Goal: Task Accomplishment & Management: Use online tool/utility

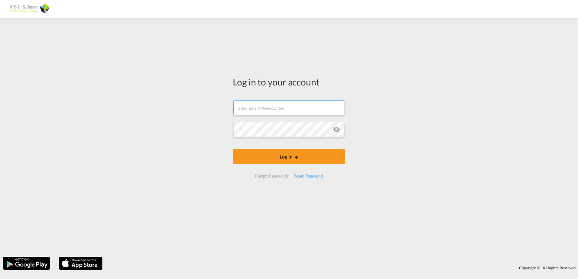
type input "[EMAIL_ADDRESS][DOMAIN_NAME]"
click at [263, 165] on form "[EMAIL_ADDRESS][DOMAIN_NAME] Email field is required Password field is required…" at bounding box center [289, 139] width 113 height 90
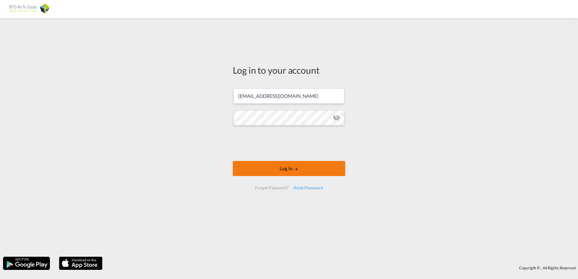
click at [263, 164] on button "Log In" at bounding box center [289, 168] width 113 height 15
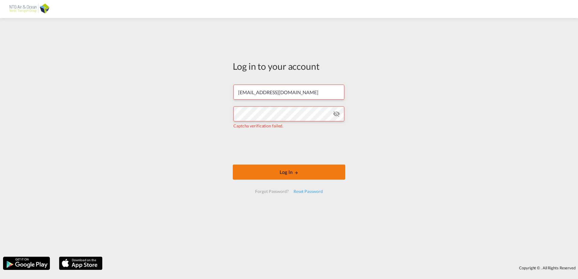
click at [266, 173] on button "Log In" at bounding box center [289, 172] width 113 height 15
